Goal: Task Accomplishment & Management: Use online tool/utility

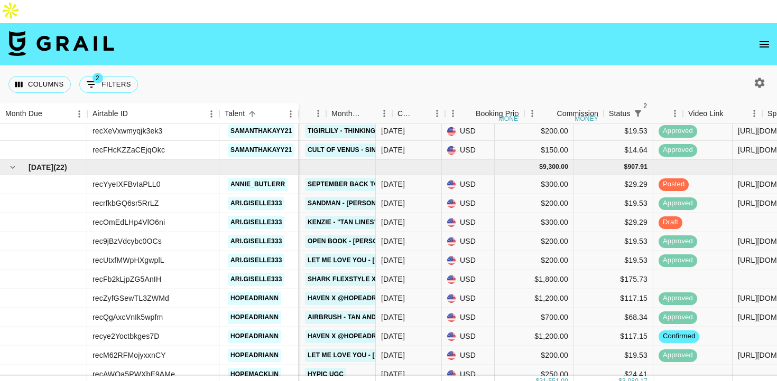
scroll to position [923, 248]
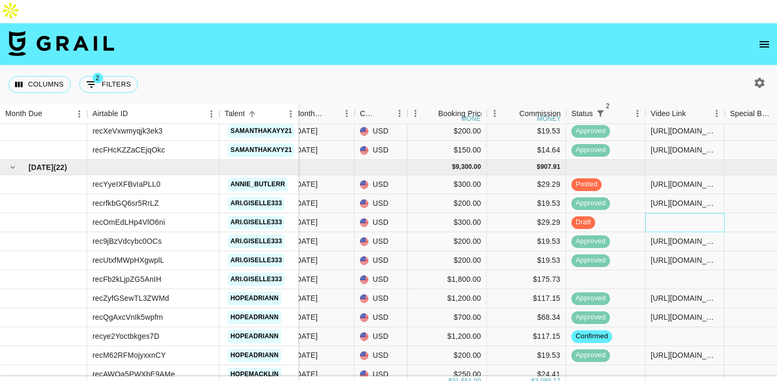
click at [653, 213] on div at bounding box center [684, 222] width 79 height 19
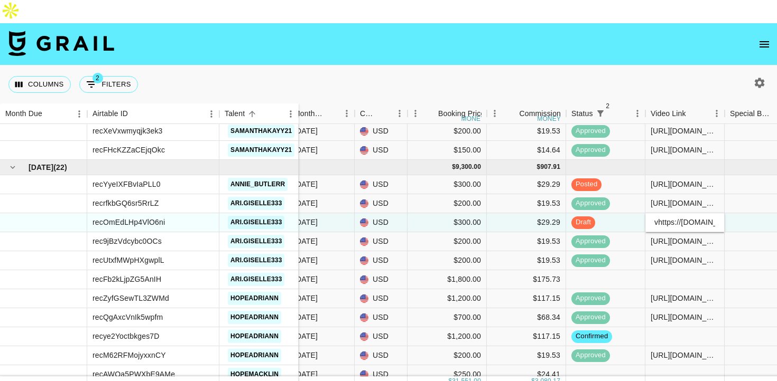
scroll to position [0, 423]
click at [656, 218] on input "vhttps://www.tiktok.com/@ari.giselle333/photo/7547802735383448862?is_from_webap…" at bounding box center [685, 222] width 78 height 8
type input "vhttps://www.tiktok.com/@ari.giselle333/photo/7547802735383448862?is_from_webap…"
click at [755, 232] on div at bounding box center [763, 241] width 79 height 19
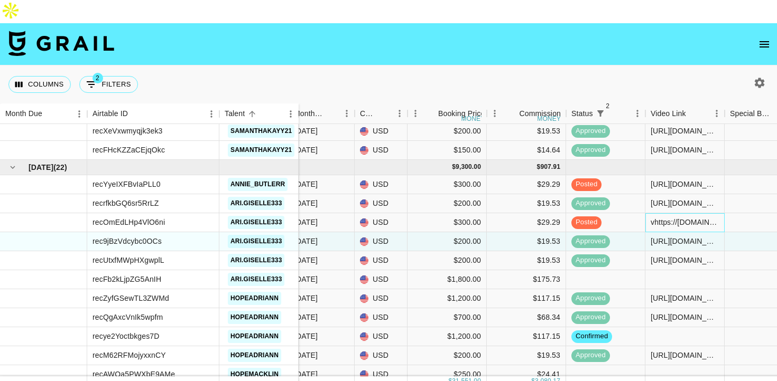
click at [653, 217] on div "vhttps://www.tiktok.com/@ari.giselle333/photo/7547802735383448862?is_from_webap…" at bounding box center [684, 222] width 68 height 11
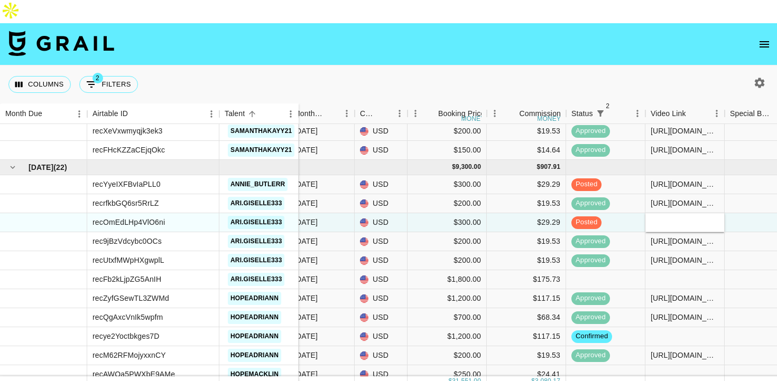
click at [693, 218] on input "text" at bounding box center [685, 222] width 78 height 8
type input "[URL][DOMAIN_NAME][DOMAIN_NAME]"
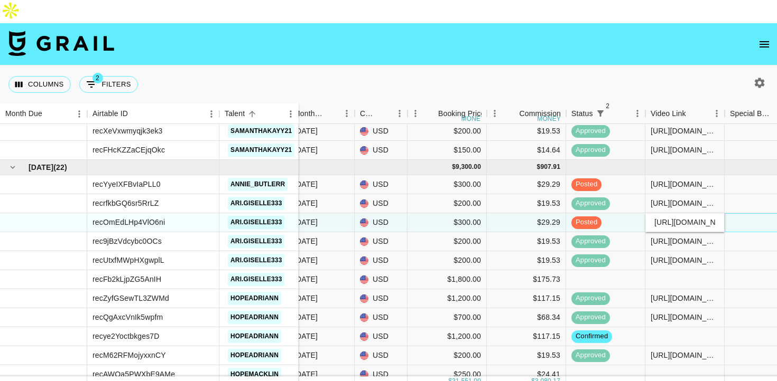
click at [748, 213] on div at bounding box center [763, 222] width 79 height 19
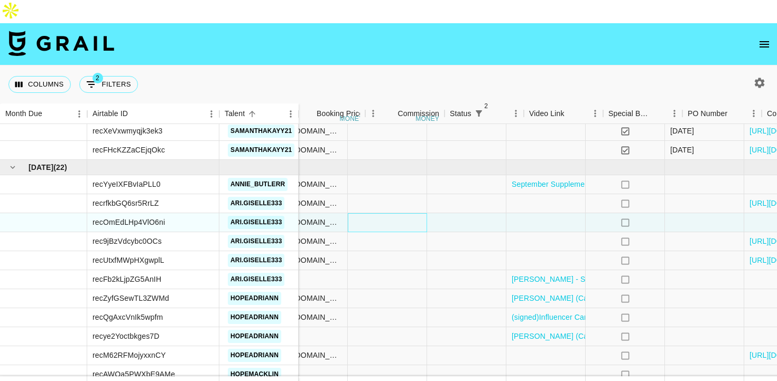
scroll to position [923, 713]
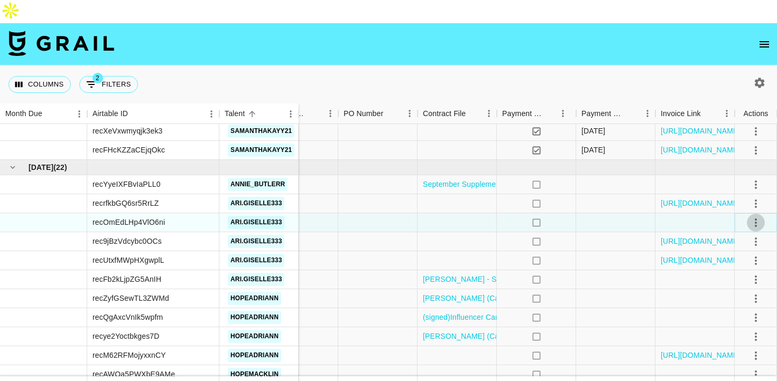
click at [752, 217] on icon "select merge strategy" at bounding box center [755, 223] width 13 height 13
click at [742, 298] on div "Approve" at bounding box center [732, 298] width 32 height 13
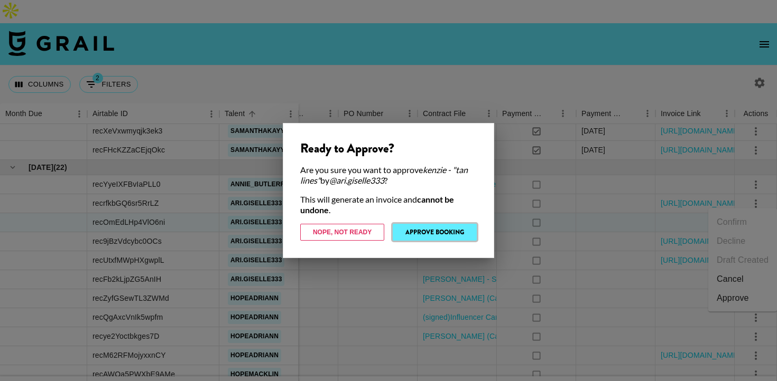
click at [436, 233] on button "Approve Booking" at bounding box center [435, 232] width 84 height 17
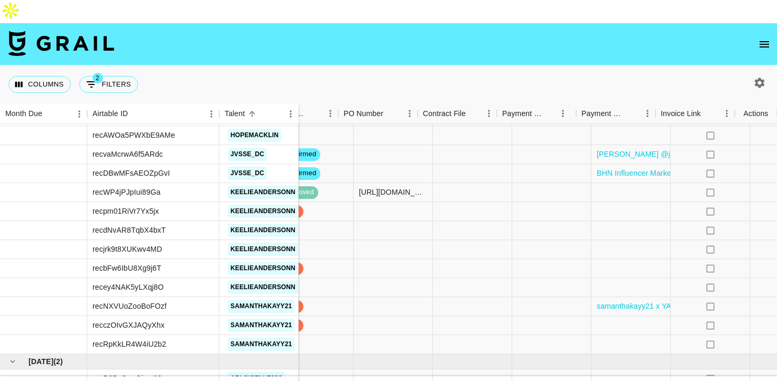
scroll to position [1162, 713]
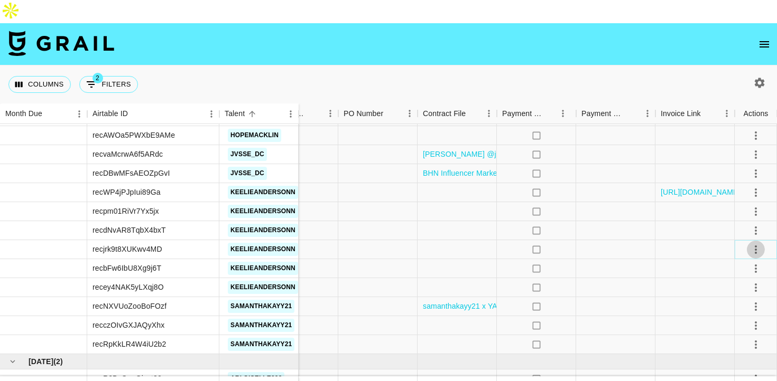
click at [757, 244] on icon "select merge strategy" at bounding box center [755, 250] width 13 height 13
click at [737, 244] on li "Confirm" at bounding box center [742, 249] width 69 height 19
click at [736, 293] on li "Draft Created" at bounding box center [742, 287] width 69 height 19
click at [645, 259] on div at bounding box center [615, 268] width 79 height 19
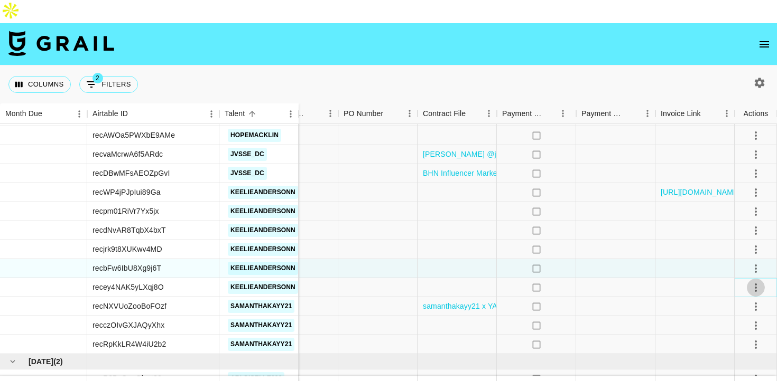
click at [755, 284] on icon "select merge strategy" at bounding box center [755, 288] width 2 height 8
click at [741, 279] on li "Confirm" at bounding box center [742, 287] width 69 height 19
click at [732, 329] on li "Draft Created" at bounding box center [742, 325] width 69 height 19
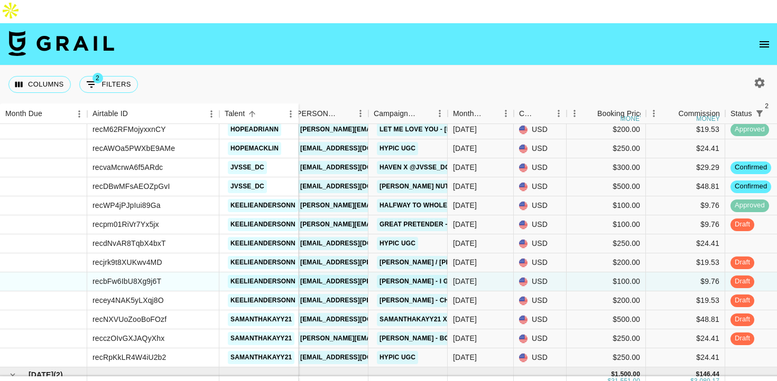
scroll to position [1151, 89]
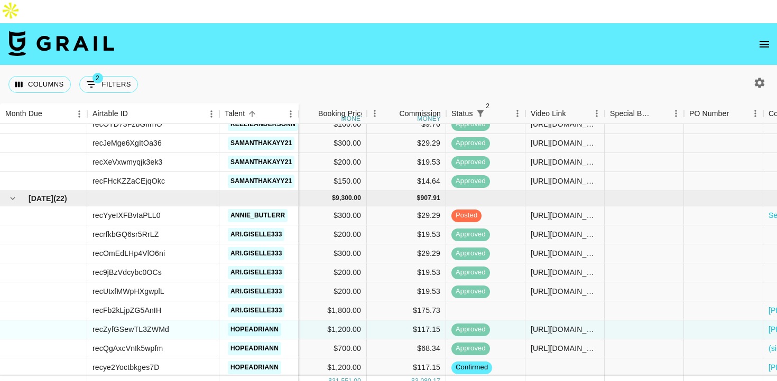
scroll to position [893, 368]
